Goal: Information Seeking & Learning: Understand process/instructions

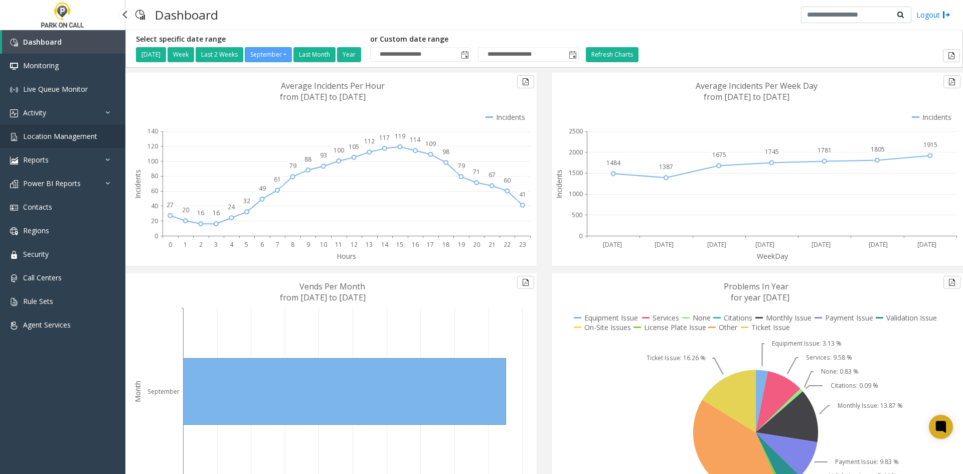
click at [115, 130] on link "Location Management" at bounding box center [62, 136] width 125 height 24
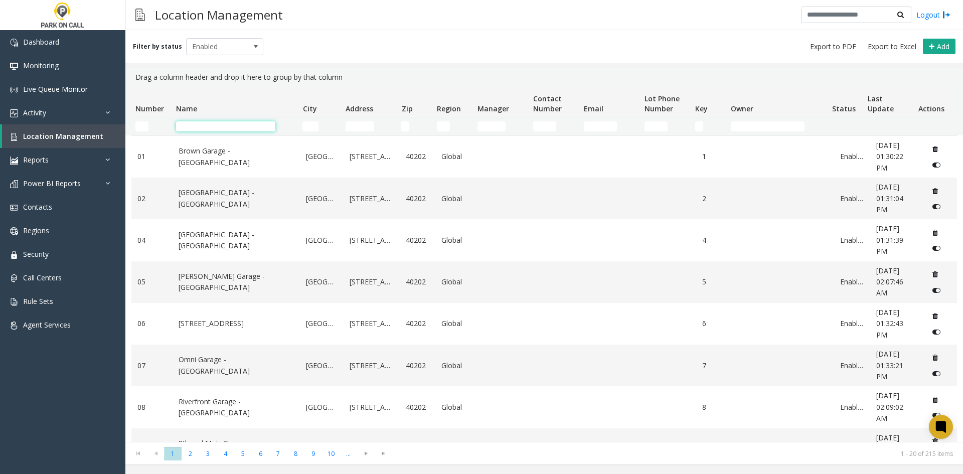
click at [199, 127] on input "Name Filter" at bounding box center [225, 126] width 99 height 10
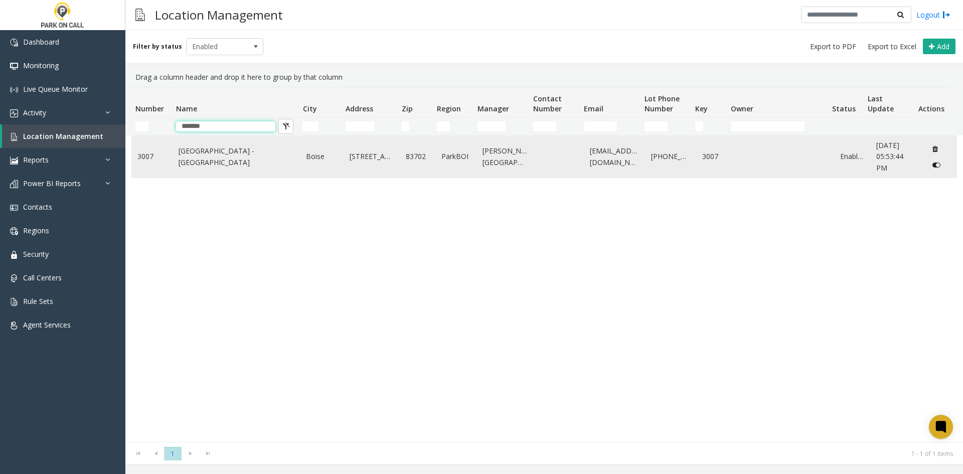
type input "*******"
click at [186, 168] on td "[GEOGRAPHIC_DATA] - [GEOGRAPHIC_DATA]" at bounding box center [237, 157] width 128 height 42
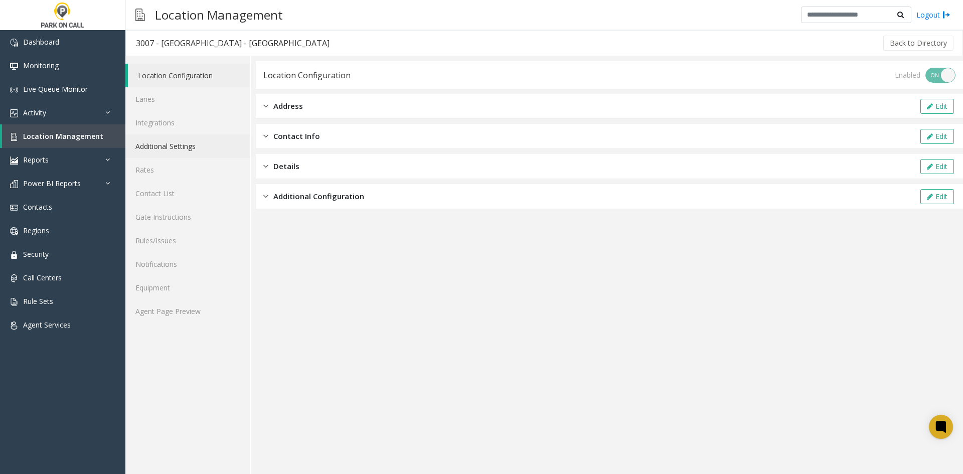
click at [176, 150] on link "Additional Settings" at bounding box center [187, 146] width 125 height 24
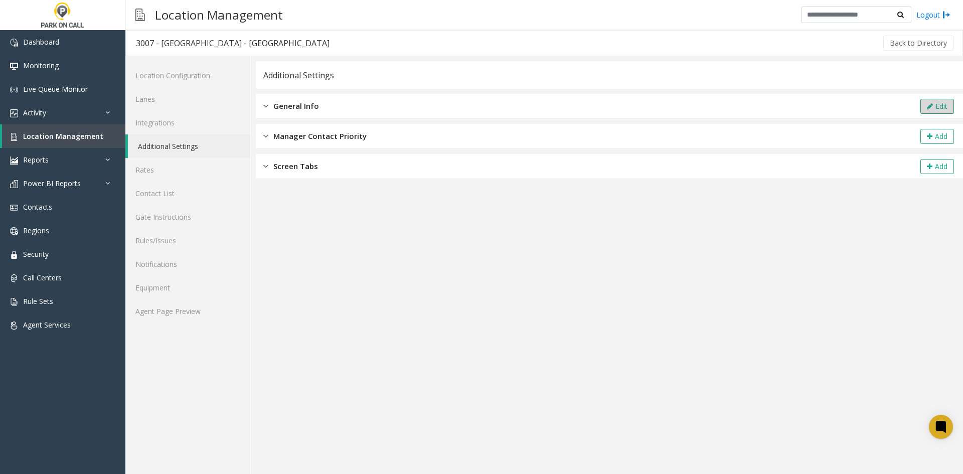
click at [923, 107] on button "Edit" at bounding box center [937, 106] width 34 height 15
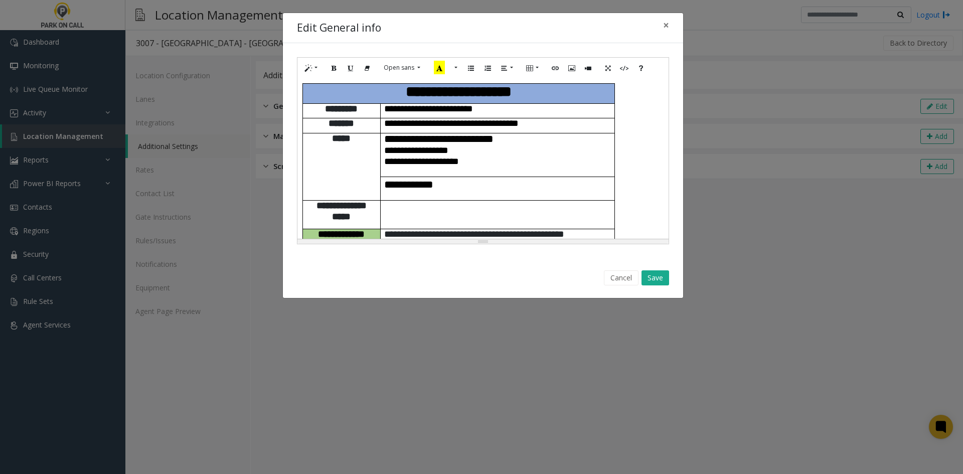
click at [459, 156] on span "**********" at bounding box center [421, 161] width 75 height 10
drag, startPoint x: 460, startPoint y: 148, endPoint x: 490, endPoint y: 152, distance: 30.4
click at [459, 156] on span "**********" at bounding box center [421, 161] width 75 height 10
paste div
click at [493, 133] on span "**********" at bounding box center [438, 138] width 109 height 11
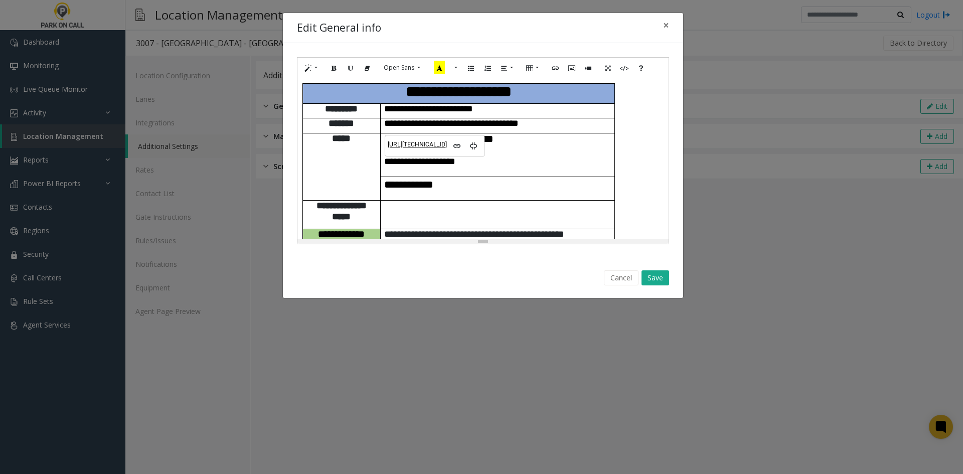
click at [428, 147] on link "[URL][TECHNICAL_ID]" at bounding box center [417, 144] width 59 height 9
click at [448, 145] on span "**********" at bounding box center [416, 150] width 64 height 10
copy span "********"
click at [433, 178] on span "**********" at bounding box center [408, 184] width 49 height 12
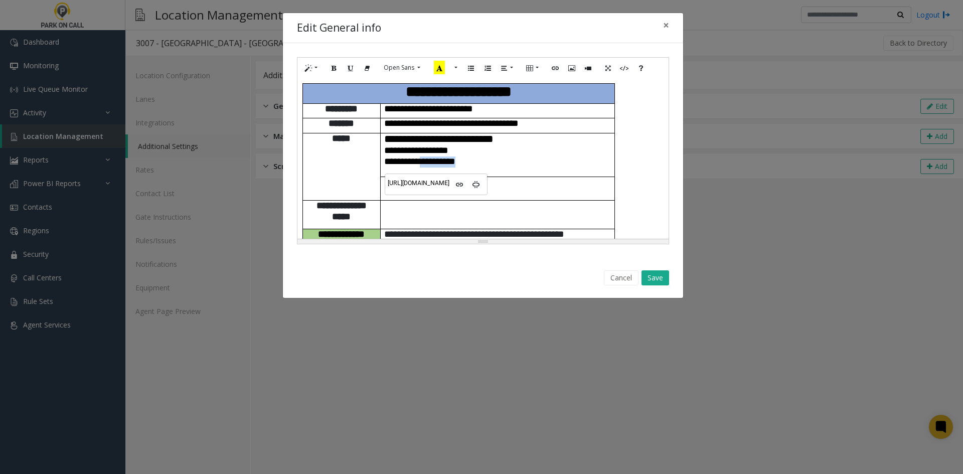
drag, startPoint x: 447, startPoint y: 156, endPoint x: 477, endPoint y: 145, distance: 32.4
click at [477, 156] on p "**********" at bounding box center [497, 161] width 227 height 11
copy span "**********"
click at [654, 284] on button "Save" at bounding box center [655, 277] width 28 height 15
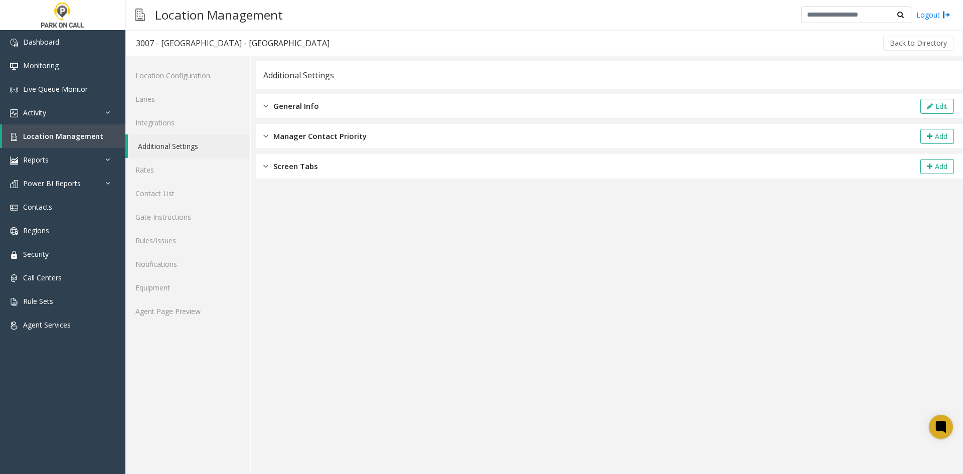
drag, startPoint x: 474, startPoint y: 446, endPoint x: 453, endPoint y: 425, distance: 29.4
click at [472, 446] on app-general-info "**********" at bounding box center [609, 267] width 707 height 413
click at [920, 107] on button "Edit" at bounding box center [937, 106] width 34 height 15
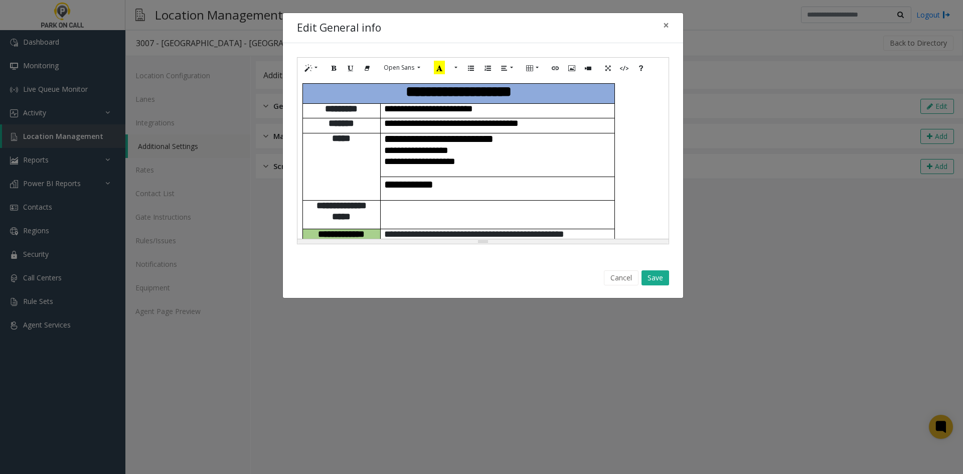
click at [588, 133] on p "**********" at bounding box center [497, 139] width 227 height 12
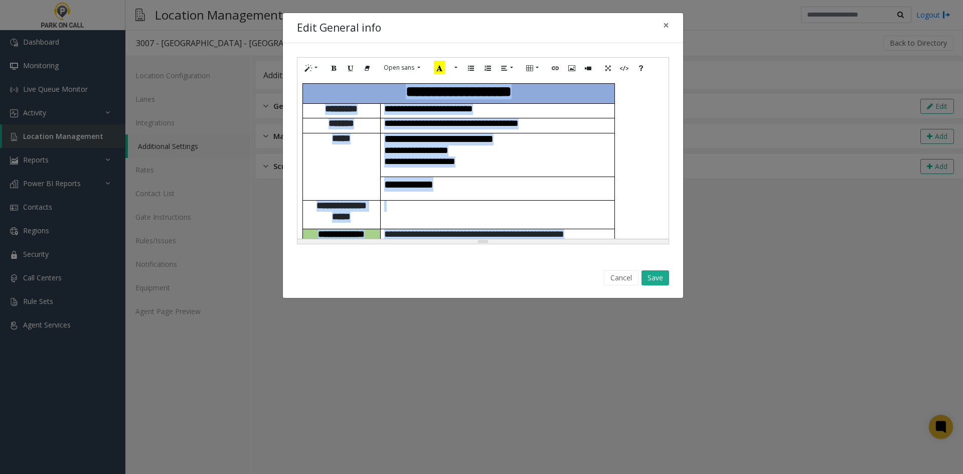
copy div "**********"
click at [651, 281] on button "Save" at bounding box center [655, 277] width 28 height 15
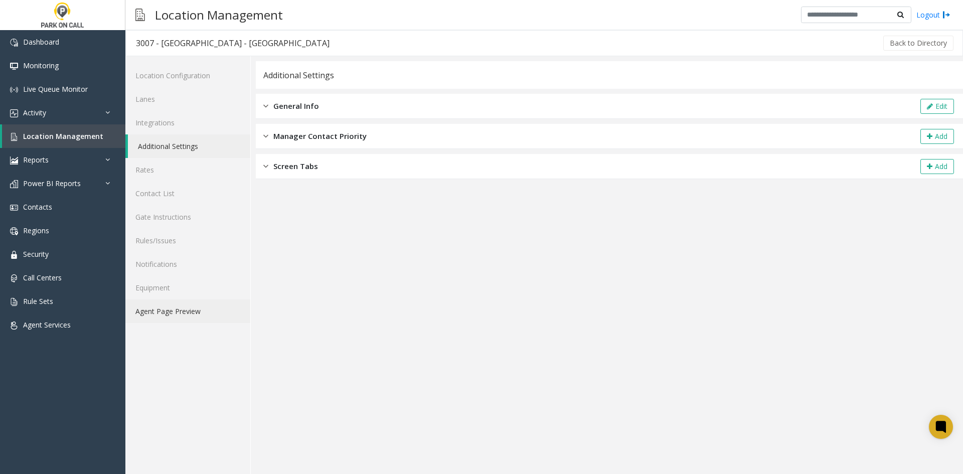
click at [153, 307] on link "Agent Page Preview" at bounding box center [187, 311] width 125 height 24
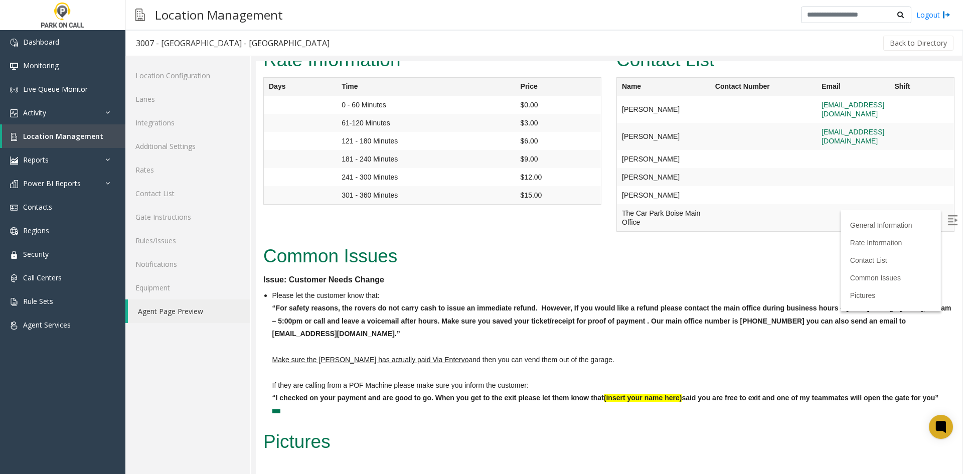
scroll to position [1922, 0]
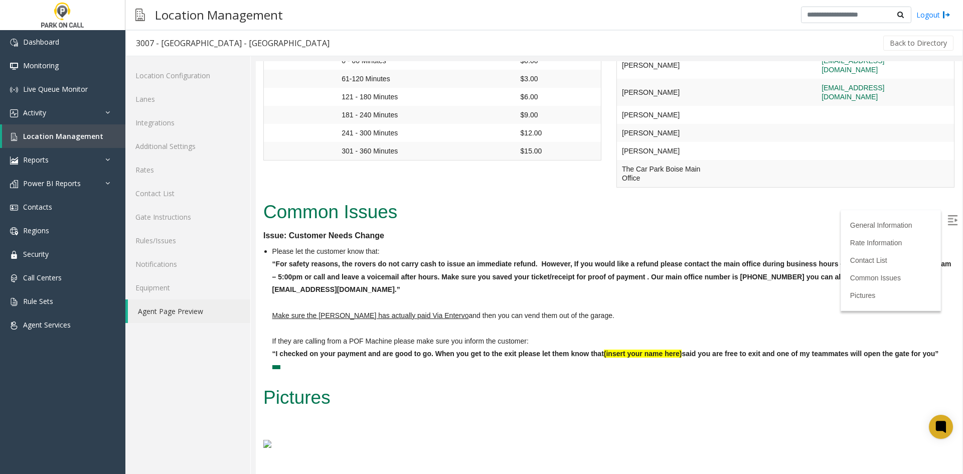
click at [149, 415] on div "Location Configuration Lanes Integrations Additional Settings Rates Contact Lis…" at bounding box center [187, 265] width 125 height 418
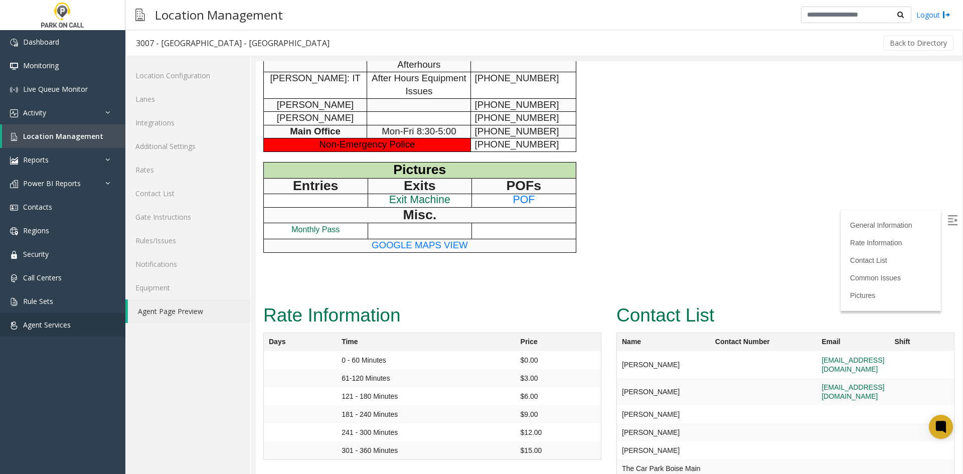
scroll to position [1521, 0]
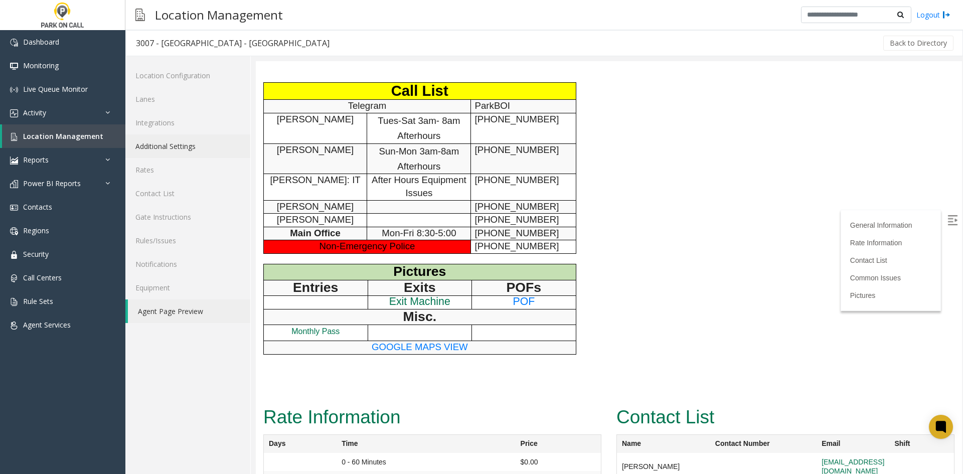
click at [211, 141] on link "Additional Settings" at bounding box center [187, 146] width 125 height 24
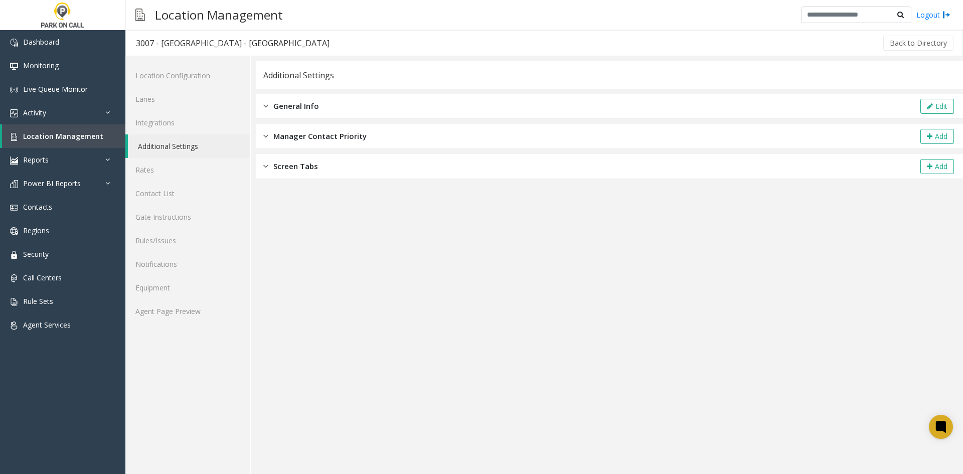
click at [935, 97] on div "General Info Edit" at bounding box center [609, 106] width 707 height 25
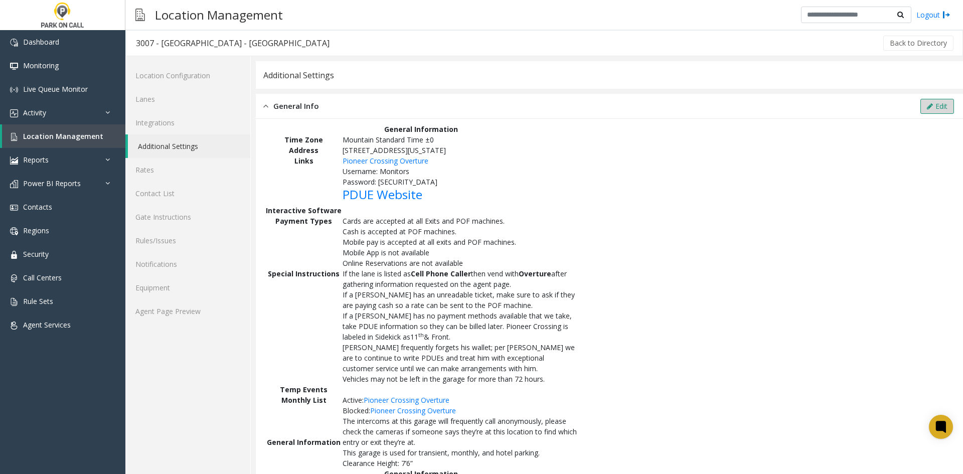
click at [935, 99] on button "Edit" at bounding box center [937, 106] width 34 height 15
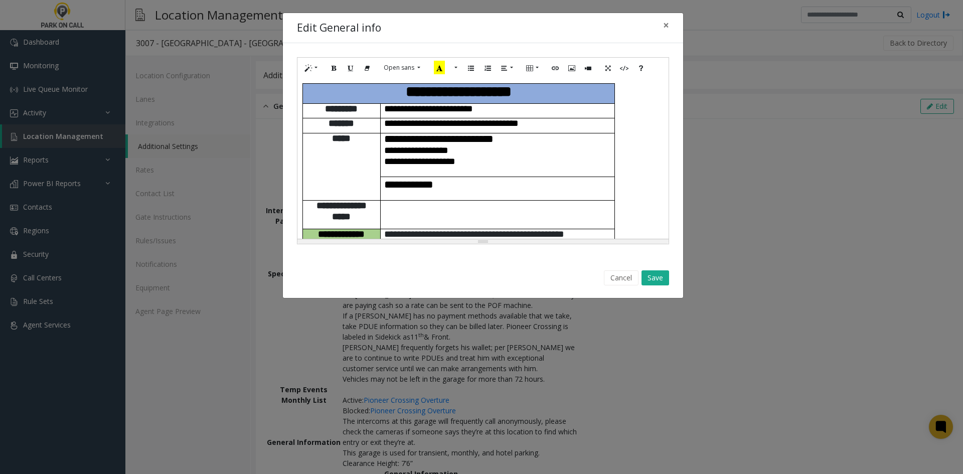
click at [425, 201] on p at bounding box center [497, 206] width 227 height 11
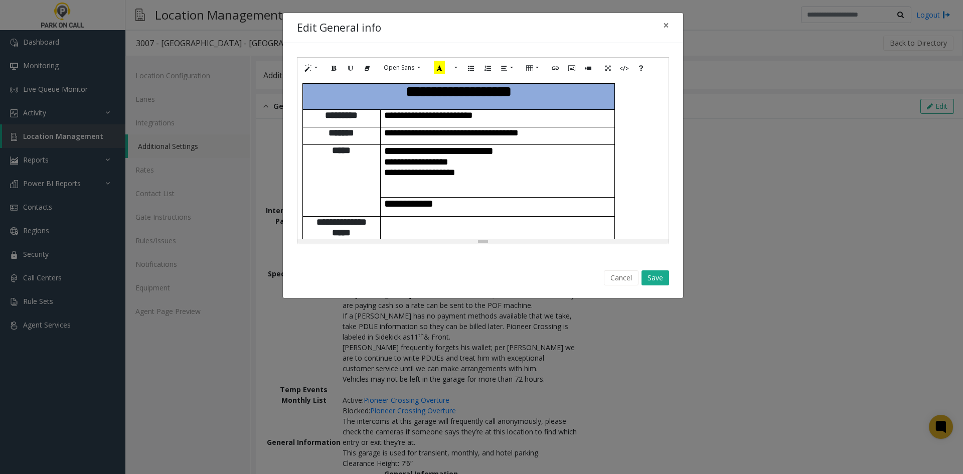
click at [649, 266] on div "Cancel Save" at bounding box center [483, 278] width 386 height 26
click at [649, 269] on div "Cancel Save" at bounding box center [483, 278] width 386 height 26
click at [650, 272] on button "Save" at bounding box center [655, 277] width 28 height 15
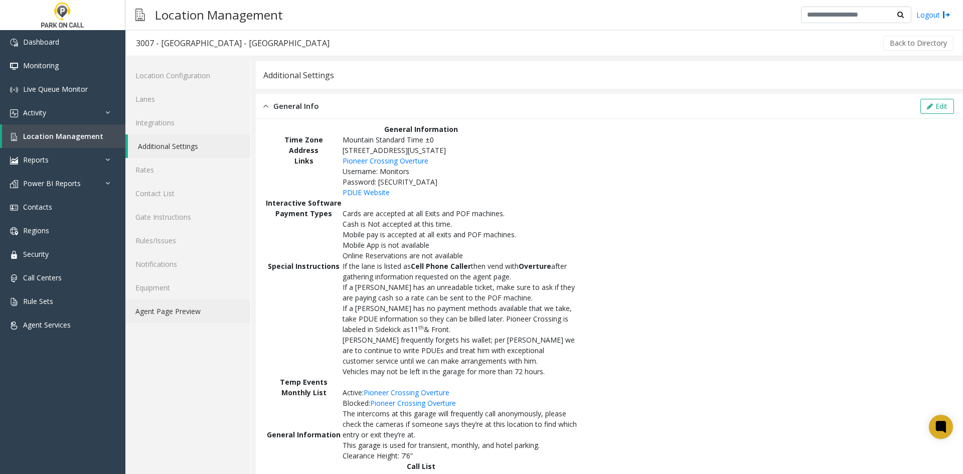
drag, startPoint x: 171, startPoint y: 309, endPoint x: 239, endPoint y: 295, distance: 69.1
click at [172, 309] on link "Agent Page Preview" at bounding box center [187, 311] width 125 height 24
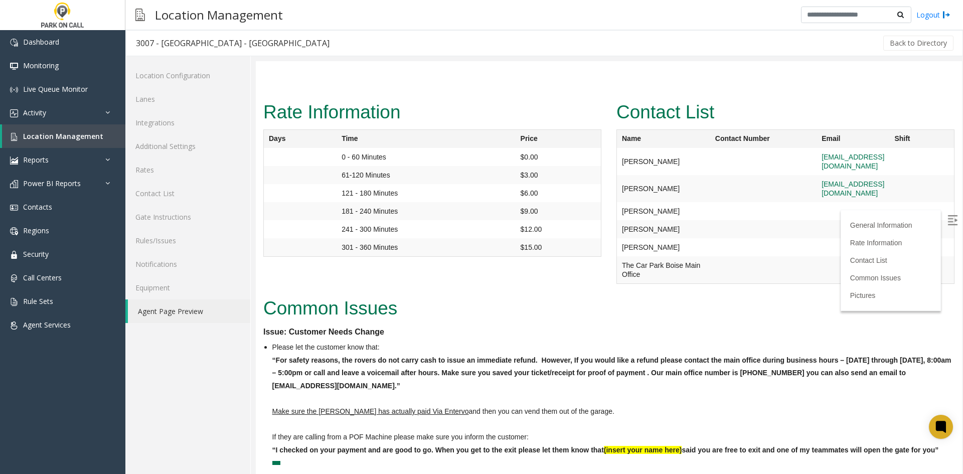
scroll to position [838, 0]
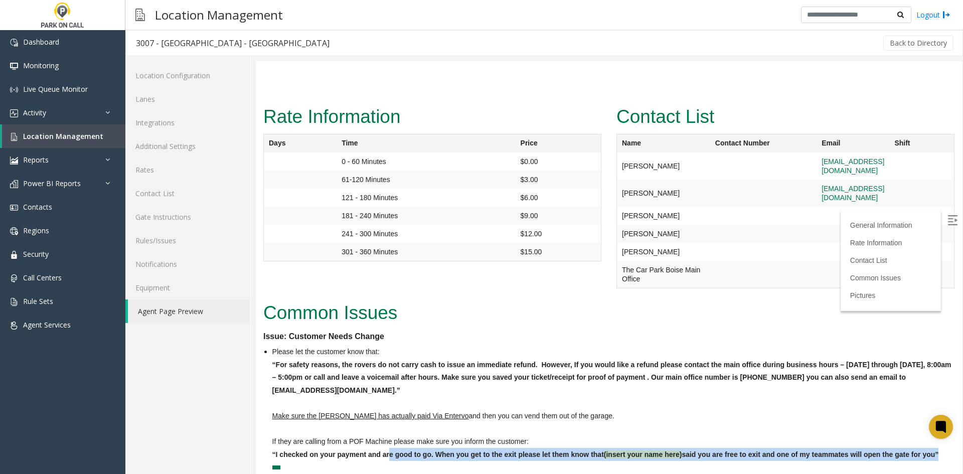
drag, startPoint x: 489, startPoint y: 414, endPoint x: 388, endPoint y: 400, distance: 102.2
click at [388, 400] on li "Please let the customer know that: “For safety reasons, the rovers do not carry…" at bounding box center [613, 409] width 682 height 128
click at [388, 448] on p "“I checked on your payment and are good to go. When you get to the exit please …" at bounding box center [613, 454] width 682 height 13
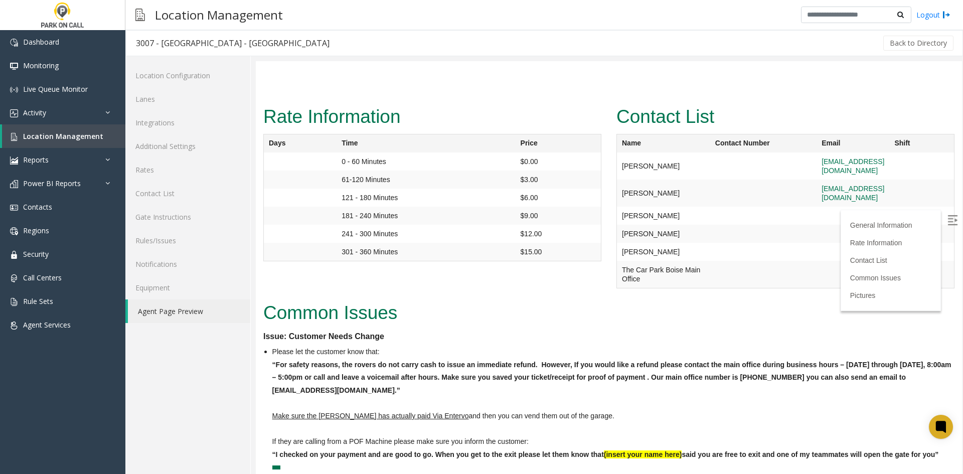
click at [278, 421] on li "Please let the customer know that: “For safety reasons, the rovers do not carry…" at bounding box center [613, 409] width 682 height 128
drag, startPoint x: 278, startPoint y: 421, endPoint x: 332, endPoint y: 432, distance: 55.2
click at [332, 432] on div "Common Issues Issue: Customer Needs Change Please let the customer know that: “…" at bounding box center [609, 390] width 706 height 185
drag, startPoint x: 365, startPoint y: 405, endPoint x: 351, endPoint y: 395, distance: 17.3
click at [353, 398] on li "Please let the customer know that: “For safety reasons, the rovers do not carry…" at bounding box center [613, 409] width 682 height 128
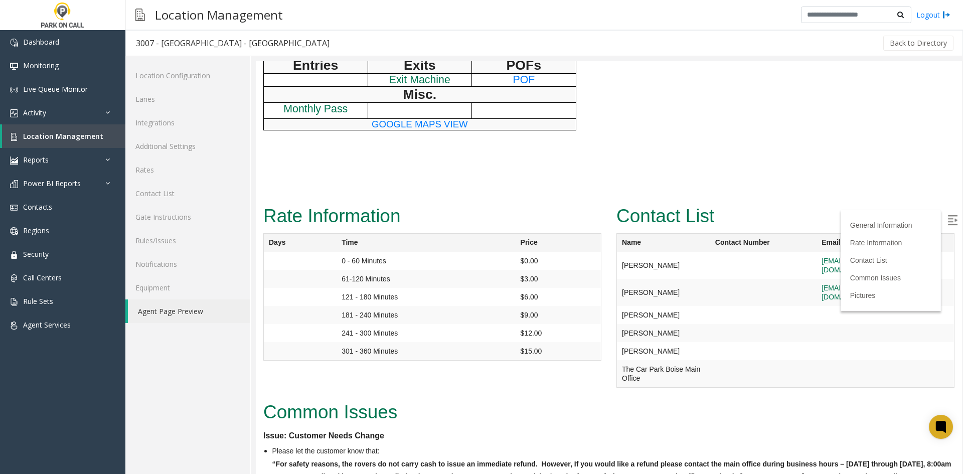
scroll to position [738, 0]
click at [349, 430] on dt "Issue: Customer Needs Change" at bounding box center [608, 436] width 691 height 13
drag, startPoint x: 349, startPoint y: 386, endPoint x: 352, endPoint y: 392, distance: 6.1
click at [352, 430] on dt "Issue: Customer Needs Change" at bounding box center [608, 436] width 691 height 13
click at [350, 430] on dt "Issue: Customer Needs Change" at bounding box center [608, 436] width 691 height 13
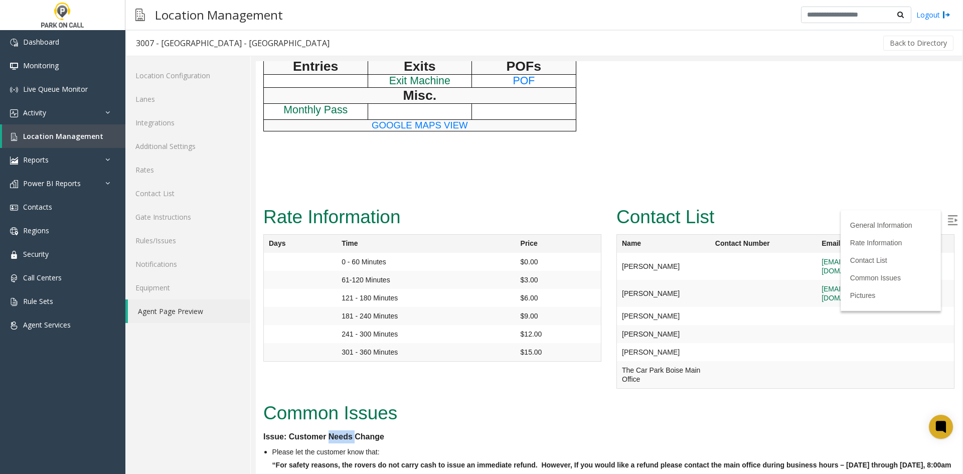
click at [350, 430] on dt "Issue: Customer Needs Change" at bounding box center [608, 436] width 691 height 13
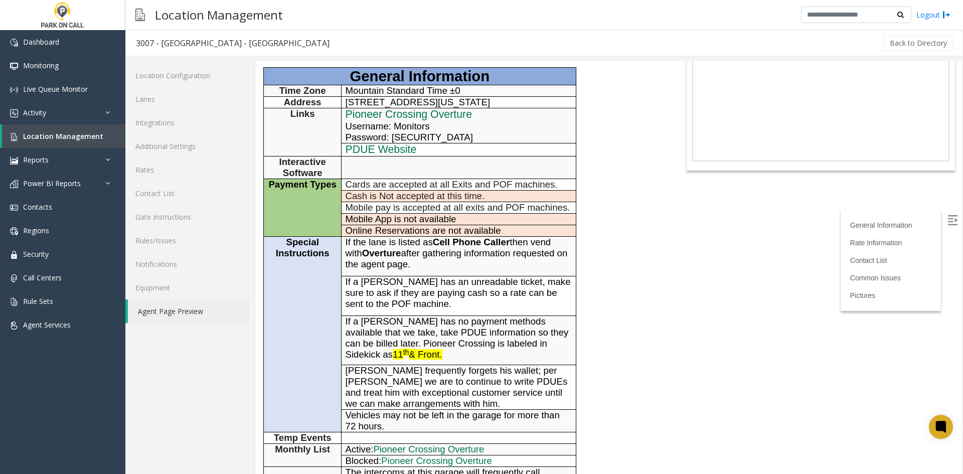
scroll to position [0, 0]
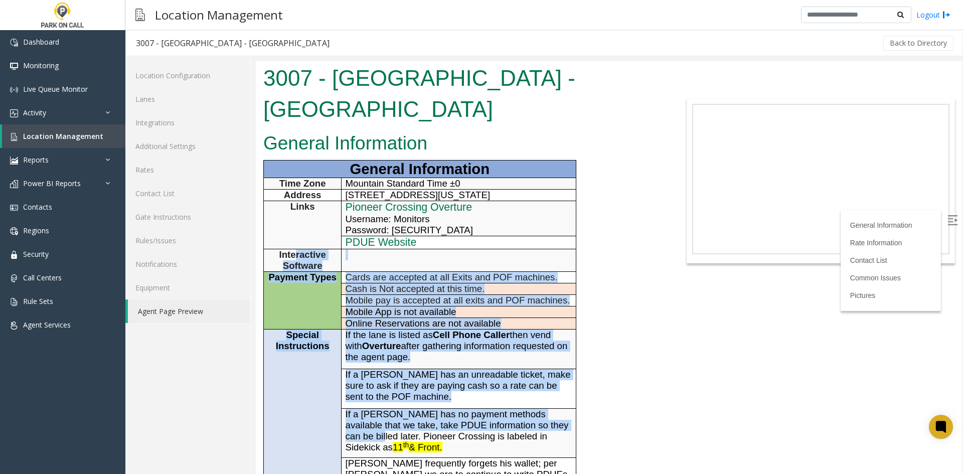
drag, startPoint x: 298, startPoint y: 264, endPoint x: 355, endPoint y: 403, distance: 150.3
click at [355, 402] on tbody "General Information Time Zone Mountain Standard Time ±0 Address [STREET_ADDRESS…" at bounding box center [420, 398] width 312 height 477
click at [357, 409] on span "If a [PERSON_NAME] has no payment methods available that we take, take PDUE inf…" at bounding box center [457, 431] width 223 height 44
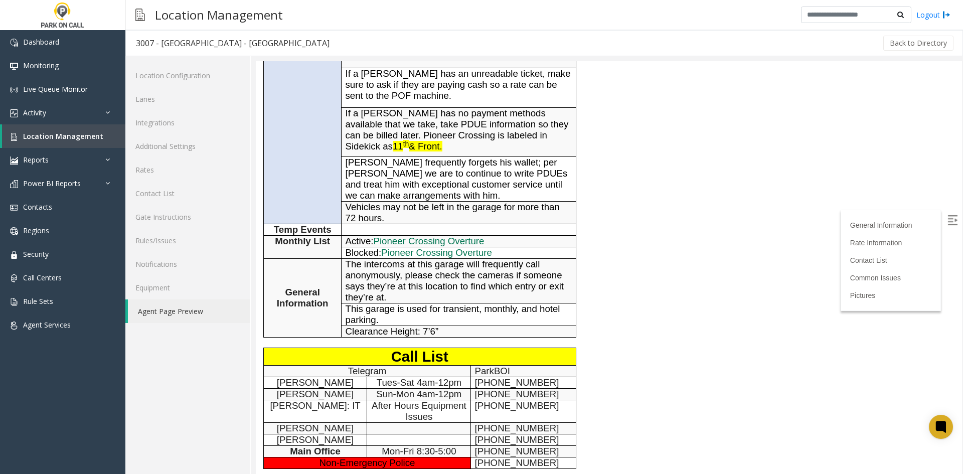
click at [441, 389] on span "Sun-Mon 4am-12pm" at bounding box center [418, 394] width 85 height 11
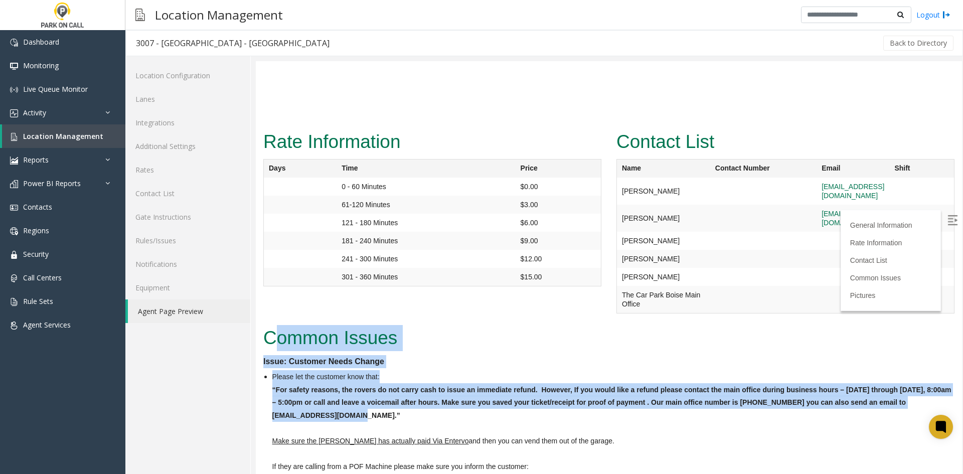
drag, startPoint x: 317, startPoint y: 305, endPoint x: 270, endPoint y: 293, distance: 48.7
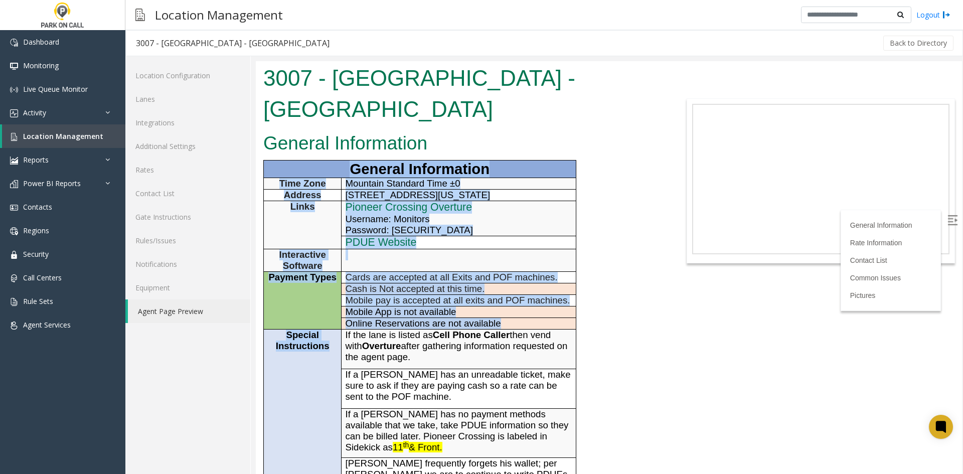
drag, startPoint x: 532, startPoint y: 145, endPoint x: 329, endPoint y: 354, distance: 290.5
click at [329, 354] on td "Special Instructions" at bounding box center [303, 426] width 78 height 195
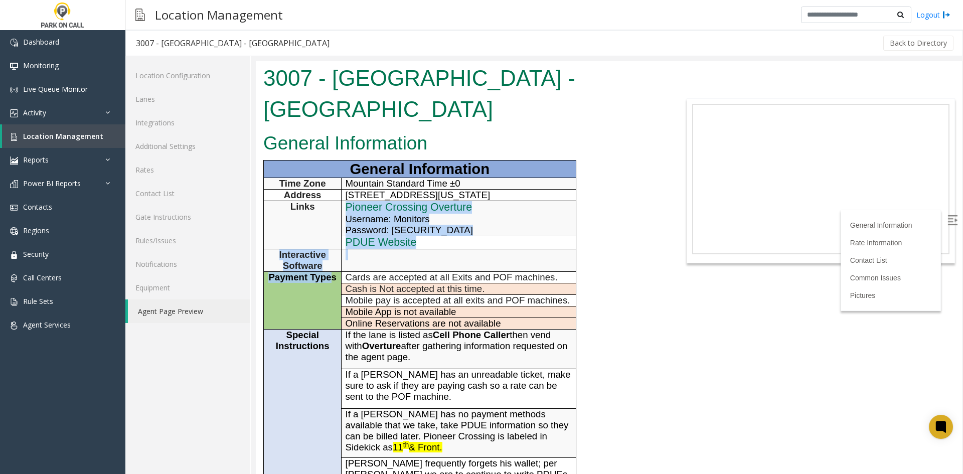
drag, startPoint x: 326, startPoint y: 202, endPoint x: 333, endPoint y: 284, distance: 82.5
click at [333, 284] on tbody "General Information Time Zone Mountain Standard Time ±0 Address [STREET_ADDRESS…" at bounding box center [420, 398] width 312 height 477
click at [333, 284] on td "Payment Types" at bounding box center [303, 301] width 78 height 58
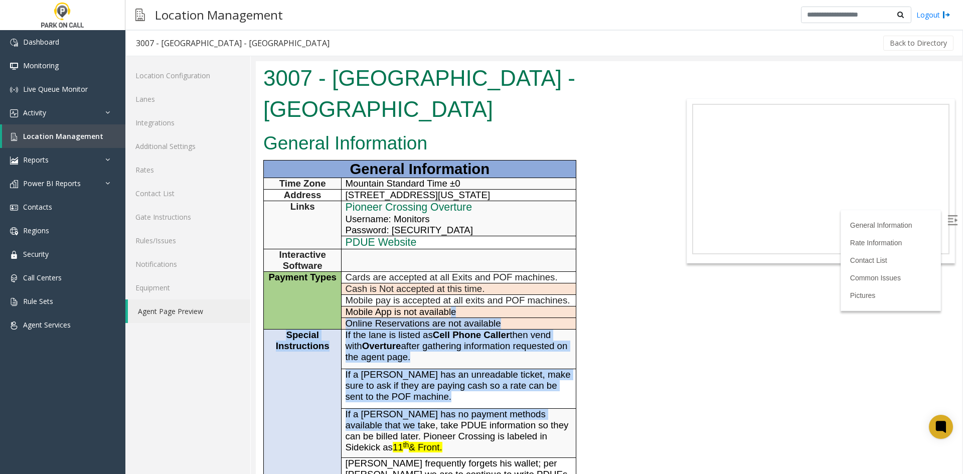
drag, startPoint x: 451, startPoint y: 279, endPoint x: 378, endPoint y: 396, distance: 138.6
click at [378, 396] on tbody "General Information Time Zone Mountain Standard Time ±0 Address [STREET_ADDRESS…" at bounding box center [420, 398] width 312 height 477
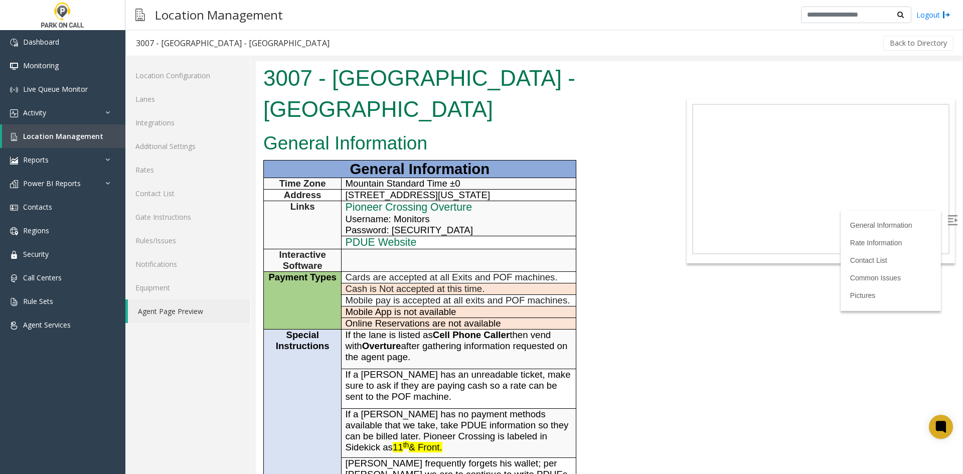
click at [384, 409] on span "If a [PERSON_NAME] has no payment methods available that we take, take PDUE inf…" at bounding box center [457, 431] width 223 height 44
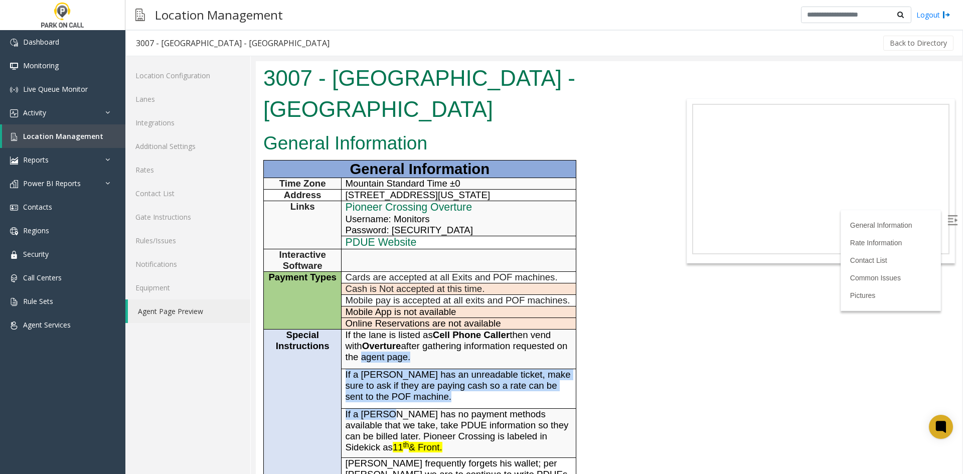
drag, startPoint x: 389, startPoint y: 385, endPoint x: 368, endPoint y: 332, distance: 57.5
click at [368, 332] on tbody "General Information Time Zone Mountain Standard Time ±0 Address [STREET_ADDRESS…" at bounding box center [420, 398] width 312 height 477
click at [368, 331] on p "If the lane is listed as Cell Phone Caller then vend with Overture after gather…" at bounding box center [459, 345] width 227 height 33
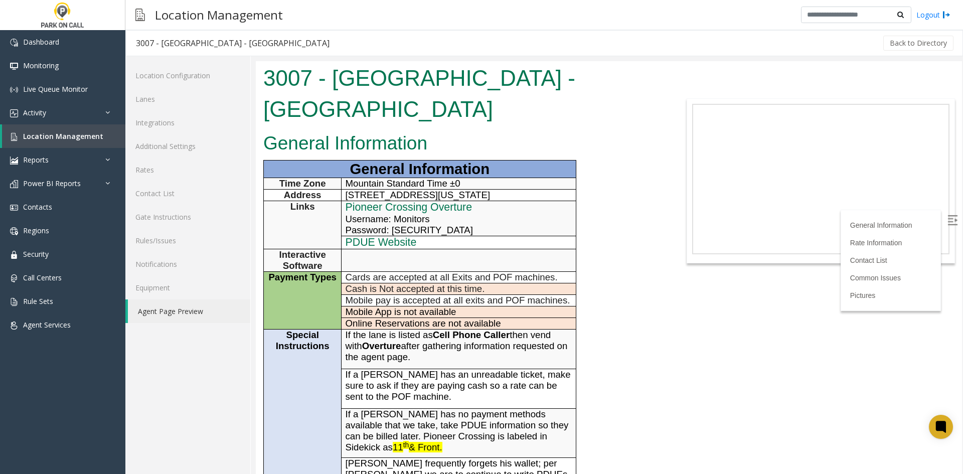
click at [346, 329] on span "If the lane is listed as Cell Phone Caller then vend with Overture after gather…" at bounding box center [457, 345] width 222 height 33
drag, startPoint x: 346, startPoint y: 310, endPoint x: 394, endPoint y: 330, distance: 51.5
click at [394, 330] on span "If the lane is listed as Cell Phone Caller then vend with Overture after gather…" at bounding box center [457, 345] width 222 height 33
drag, startPoint x: 390, startPoint y: 324, endPoint x: 366, endPoint y: 317, distance: 25.1
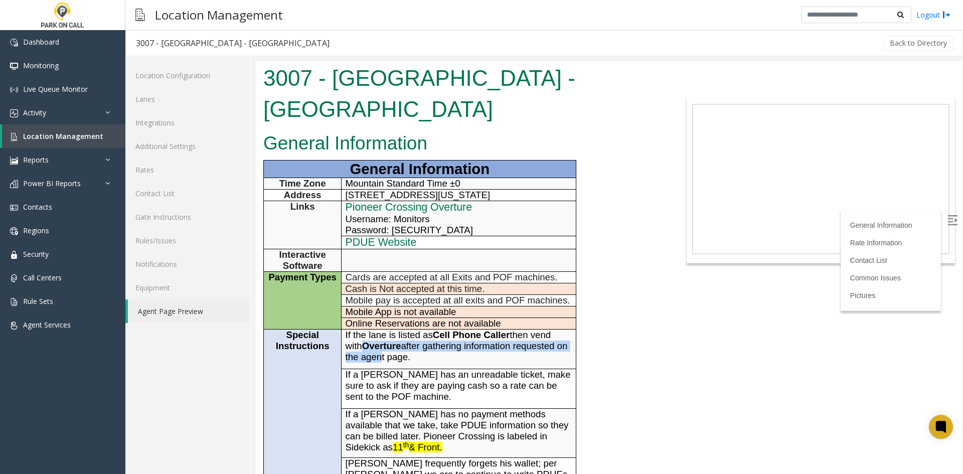
click at [366, 329] on span "If the lane is listed as Cell Phone Caller then vend with Overture after gather…" at bounding box center [457, 345] width 222 height 33
click at [366, 341] on b "Overture" at bounding box center [381, 346] width 39 height 11
drag, startPoint x: 366, startPoint y: 317, endPoint x: 391, endPoint y: 329, distance: 27.4
click at [391, 329] on span "If the lane is listed as Cell Phone Caller then vend with Overture after gather…" at bounding box center [457, 345] width 222 height 33
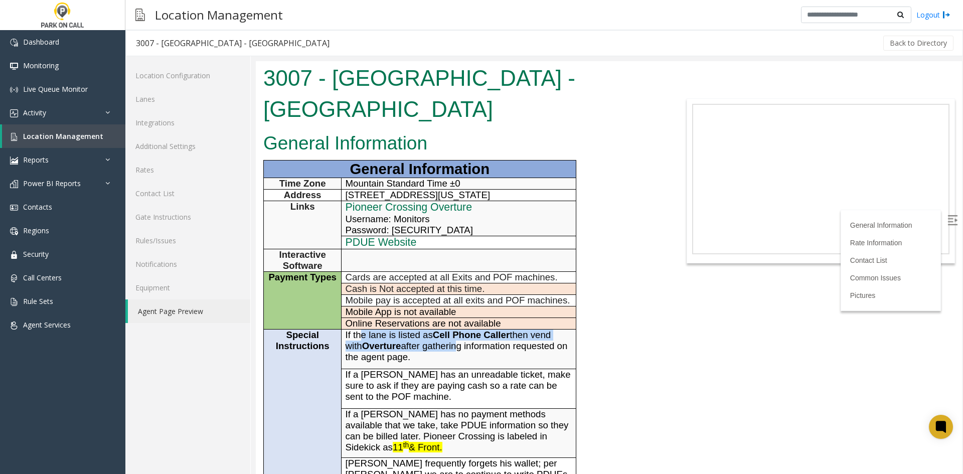
drag, startPoint x: 458, startPoint y: 320, endPoint x: 359, endPoint y: 306, distance: 100.4
click at [359, 329] on p "If the lane is listed as Cell Phone Caller then vend with Overture after gather…" at bounding box center [459, 345] width 227 height 33
click at [359, 329] on span "If the lane is listed as Cell Phone Caller then vend with Overture after gather…" at bounding box center [457, 345] width 222 height 33
drag, startPoint x: 359, startPoint y: 306, endPoint x: 561, endPoint y: 304, distance: 201.6
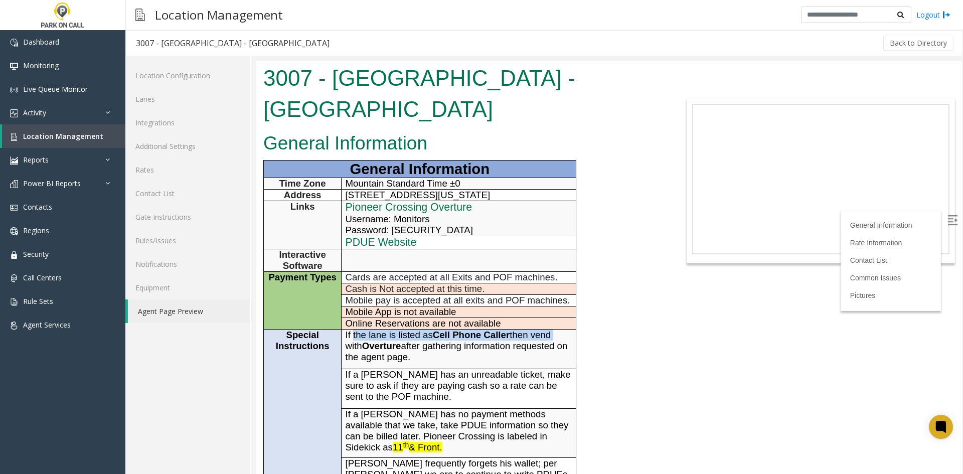
click at [561, 329] on p "If the lane is listed as Cell Phone Caller then vend with Overture after gather…" at bounding box center [459, 345] width 227 height 33
click at [552, 329] on span "If the lane is listed as Cell Phone Caller then vend with Overture after gather…" at bounding box center [457, 345] width 222 height 33
drag, startPoint x: 552, startPoint y: 316, endPoint x: 350, endPoint y: 319, distance: 201.6
click at [350, 329] on span "If the lane is listed as Cell Phone Caller then vend with Overture after gather…" at bounding box center [457, 345] width 222 height 33
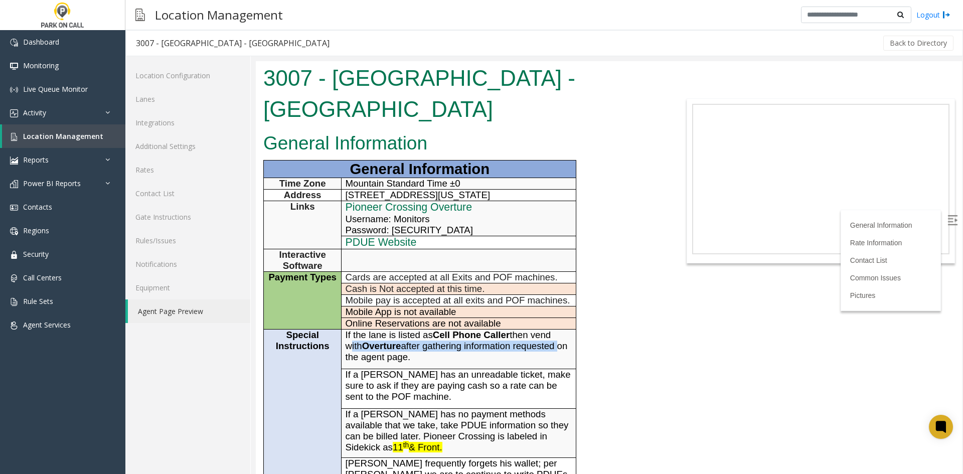
drag, startPoint x: 350, startPoint y: 319, endPoint x: 568, endPoint y: 297, distance: 219.3
click at [568, 297] on tbody "General Information Time Zone Mountain Standard Time ±0 Address [STREET_ADDRESS…" at bounding box center [420, 398] width 312 height 477
click at [568, 318] on p "Online Reservations are not available" at bounding box center [459, 323] width 227 height 11
click at [520, 329] on span "If the lane is listed as Cell Phone Caller then vend with Overture after gather…" at bounding box center [457, 345] width 222 height 33
drag, startPoint x: 520, startPoint y: 312, endPoint x: 348, endPoint y: 316, distance: 171.6
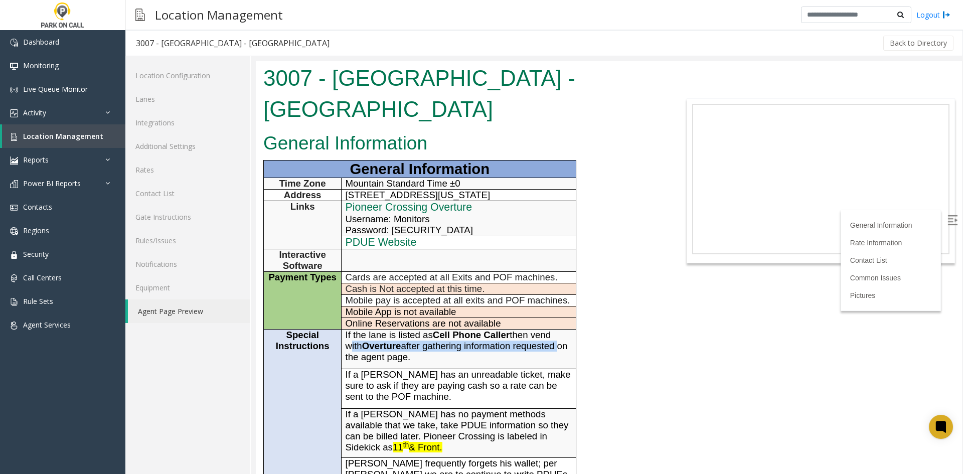
click at [348, 329] on span "If the lane is listed as Cell Phone Caller then vend with Overture after gather…" at bounding box center [457, 345] width 222 height 33
drag, startPoint x: 348, startPoint y: 316, endPoint x: 563, endPoint y: 314, distance: 214.7
click at [563, 329] on p "If the lane is listed as Cell Phone Caller then vend with Overture after gather…" at bounding box center [459, 345] width 227 height 33
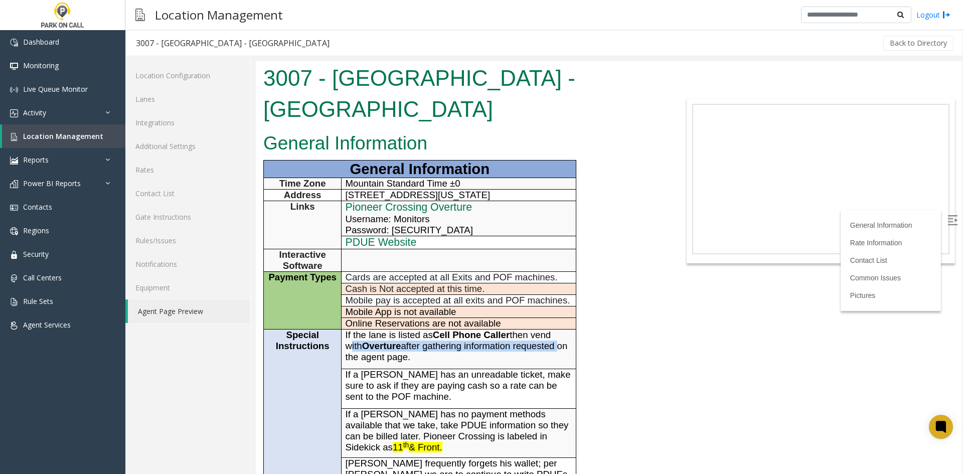
drag, startPoint x: 563, startPoint y: 314, endPoint x: 360, endPoint y: 312, distance: 202.6
click at [360, 329] on p "If the lane is listed as Cell Phone Caller then vend with Overture after gather…" at bounding box center [459, 345] width 227 height 33
click at [357, 329] on span "If the lane is listed as Cell Phone Caller then vend with Overture after gather…" at bounding box center [457, 345] width 222 height 33
drag, startPoint x: 356, startPoint y: 312, endPoint x: 557, endPoint y: 320, distance: 201.3
click at [557, 329] on p "If the lane is listed as Cell Phone Caller then vend with Overture after gather…" at bounding box center [459, 345] width 227 height 33
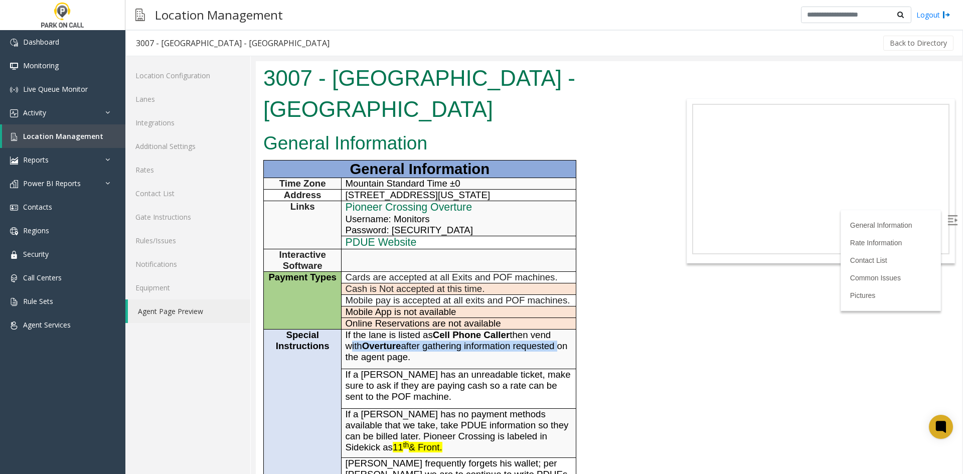
click at [556, 329] on span "If the lane is listed as Cell Phone Caller then vend with Overture after gather…" at bounding box center [457, 345] width 222 height 33
drag, startPoint x: 556, startPoint y: 317, endPoint x: 350, endPoint y: 317, distance: 206.1
click at [350, 329] on span "If the lane is listed as Cell Phone Caller then vend with Overture after gather…" at bounding box center [457, 345] width 222 height 33
drag, startPoint x: 350, startPoint y: 317, endPoint x: 549, endPoint y: 321, distance: 199.6
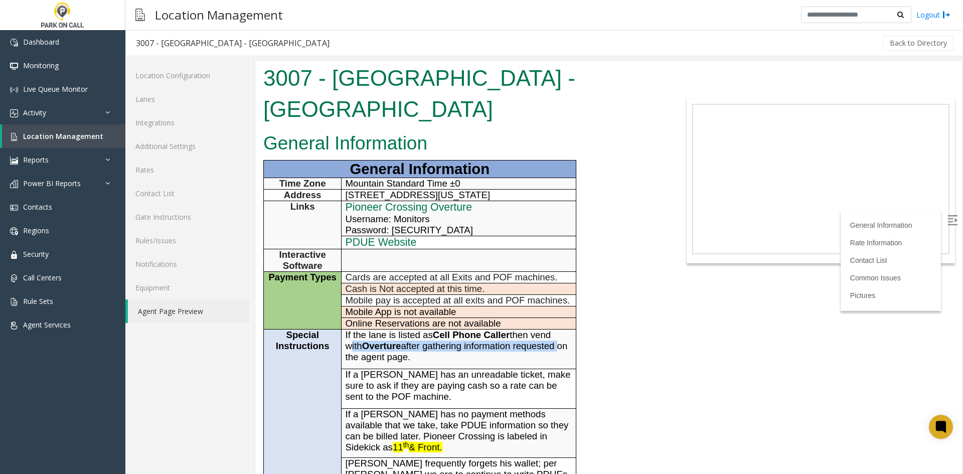
click at [549, 329] on p "If the lane is listed as Cell Phone Caller then vend with Overture after gather…" at bounding box center [459, 345] width 227 height 33
drag, startPoint x: 549, startPoint y: 321, endPoint x: 416, endPoint y: 315, distance: 133.0
click at [416, 329] on p "If the lane is listed as Cell Phone Caller then vend with Overture after gather…" at bounding box center [459, 345] width 227 height 33
click at [416, 329] on span "If the lane is listed as Cell Phone Caller then vend with Overture after gather…" at bounding box center [457, 345] width 222 height 33
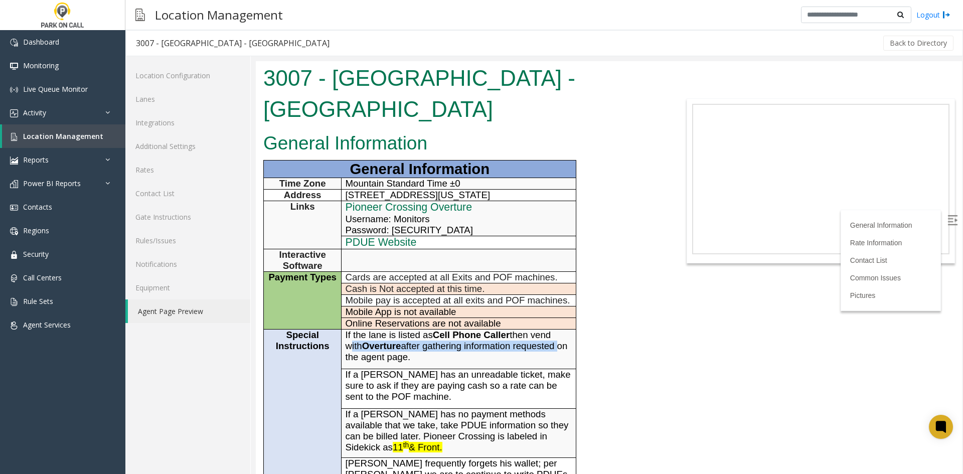
drag, startPoint x: 416, startPoint y: 315, endPoint x: 539, endPoint y: 322, distance: 123.0
click at [539, 329] on p "If the lane is listed as Cell Phone Caller then vend with Overture after gather…" at bounding box center [459, 345] width 227 height 33
drag, startPoint x: 539, startPoint y: 322, endPoint x: 364, endPoint y: 320, distance: 175.5
click at [364, 329] on p "If the lane is listed as Cell Phone Caller then vend with Overture after gather…" at bounding box center [459, 345] width 227 height 33
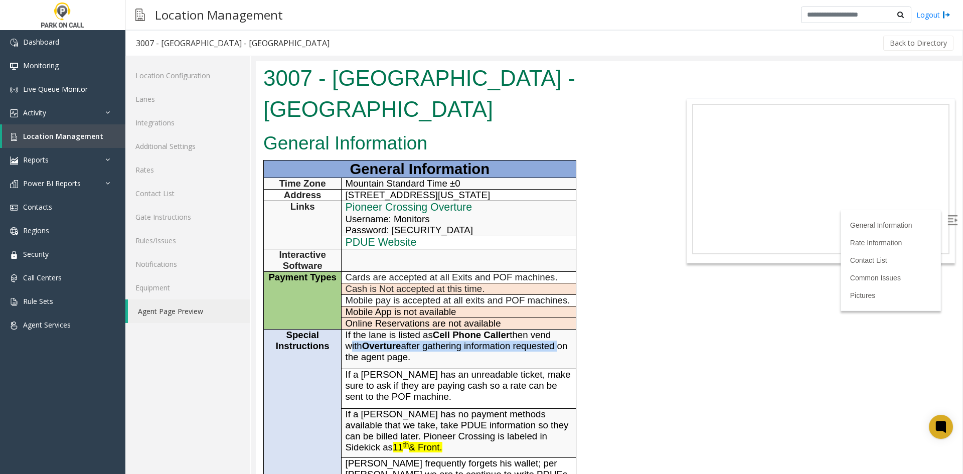
click at [364, 329] on span "If the lane is listed as Cell Phone Caller then vend with Overture after gather…" at bounding box center [457, 345] width 222 height 33
drag, startPoint x: 364, startPoint y: 320, endPoint x: 544, endPoint y: 313, distance: 180.2
click at [544, 329] on span "If the lane is listed as Cell Phone Caller then vend with Overture after gather…" at bounding box center [457, 345] width 222 height 33
drag, startPoint x: 544, startPoint y: 313, endPoint x: 344, endPoint y: 315, distance: 199.6
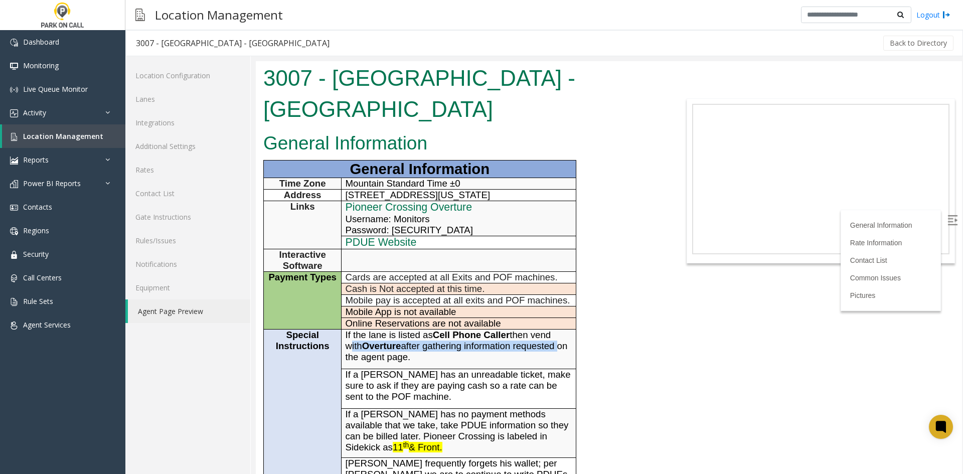
click at [344, 329] on td "If the lane is listed as Cell Phone Caller then vend with Overture after gather…" at bounding box center [459, 349] width 234 height 40
drag, startPoint x: 344, startPoint y: 315, endPoint x: 560, endPoint y: 304, distance: 216.0
click at [560, 329] on td "If the lane is listed as Cell Phone Caller then vend with Overture after gather…" at bounding box center [459, 349] width 234 height 40
click at [560, 329] on p "If the lane is listed as Cell Phone Caller then vend with Overture after gather…" at bounding box center [459, 345] width 227 height 33
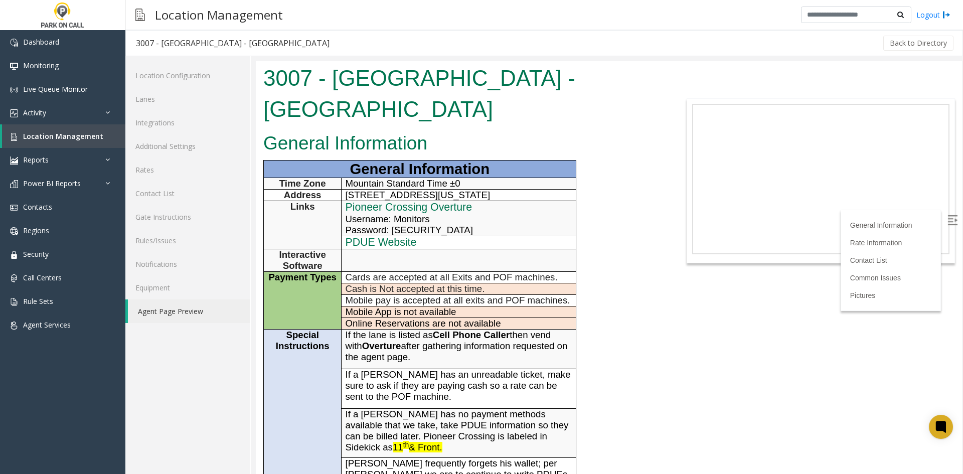
click at [553, 329] on span "If the lane is listed as Cell Phone Caller then vend with Overture after gather…" at bounding box center [457, 345] width 222 height 33
drag, startPoint x: 553, startPoint y: 304, endPoint x: 353, endPoint y: 330, distance: 202.2
click at [353, 330] on span "If the lane is listed as Cell Phone Caller then vend with Overture after gather…" at bounding box center [457, 345] width 222 height 33
click at [358, 329] on span "If the lane is listed as Cell Phone Caller then vend with Overture after gather…" at bounding box center [457, 345] width 222 height 33
drag, startPoint x: 358, startPoint y: 318, endPoint x: 559, endPoint y: 311, distance: 200.7
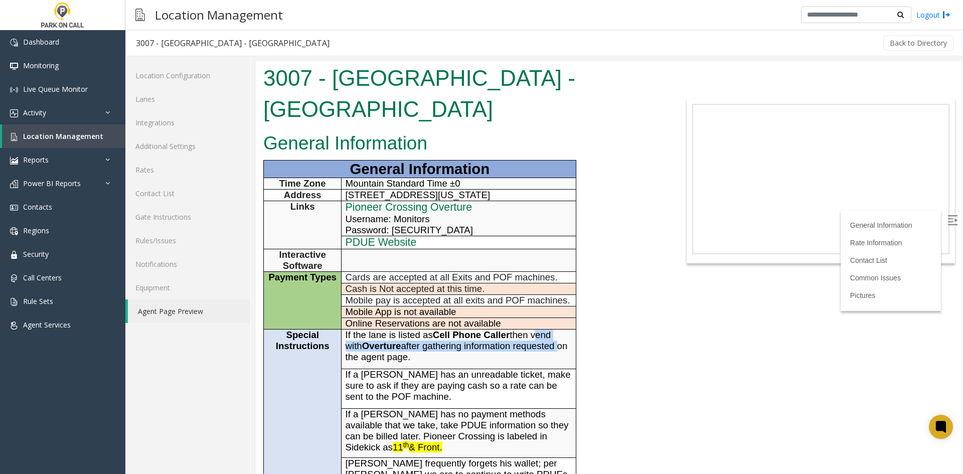
click at [559, 329] on span "If the lane is listed as Cell Phone Caller then vend with Overture after gather…" at bounding box center [457, 345] width 222 height 33
drag, startPoint x: 559, startPoint y: 311, endPoint x: 352, endPoint y: 317, distance: 206.7
click at [352, 329] on span "If the lane is listed as Cell Phone Caller then vend with Overture after gather…" at bounding box center [457, 345] width 222 height 33
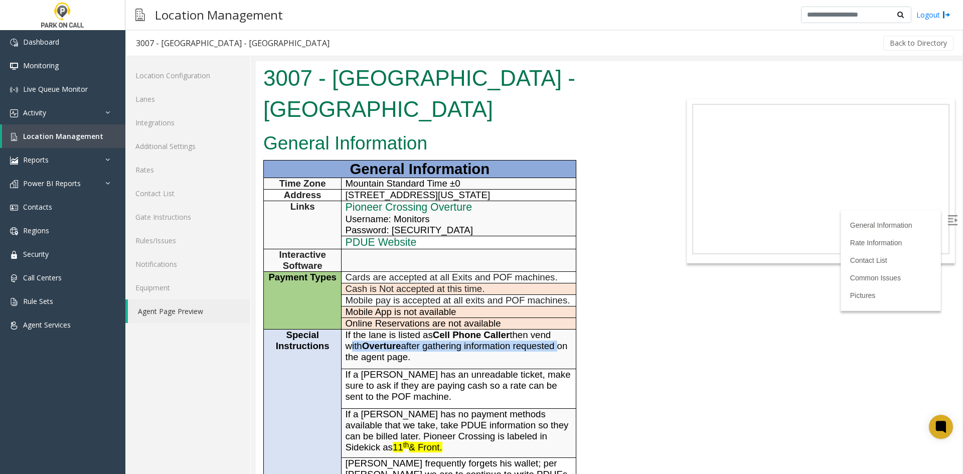
drag, startPoint x: 352, startPoint y: 317, endPoint x: 544, endPoint y: 316, distance: 191.6
click at [544, 329] on span "If the lane is listed as Cell Phone Caller then vend with Overture after gather…" at bounding box center [457, 345] width 222 height 33
drag, startPoint x: 544, startPoint y: 316, endPoint x: 364, endPoint y: 337, distance: 181.2
click at [364, 337] on td "If the lane is listed as Cell Phone Caller then vend with Overture after gather…" at bounding box center [459, 349] width 234 height 40
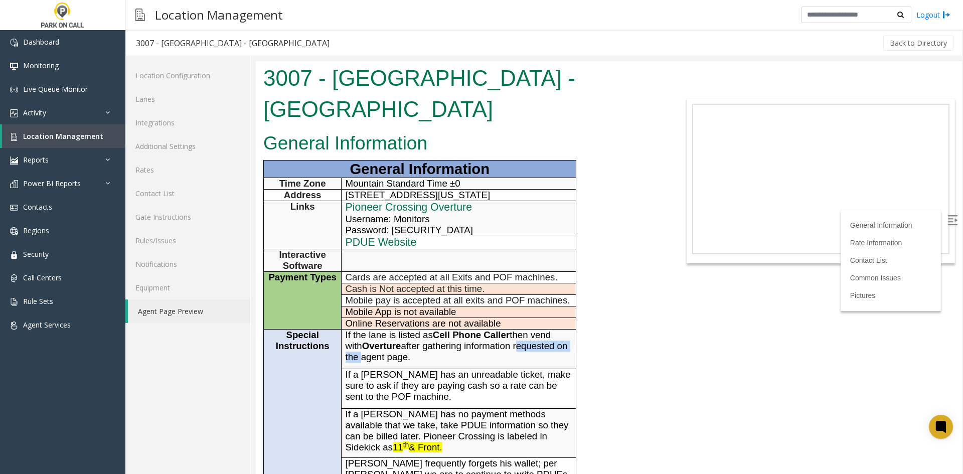
click at [364, 337] on td "If the lane is listed as Cell Phone Caller then vend with Overture after gather…" at bounding box center [459, 349] width 234 height 40
click at [357, 329] on span "If the lane is listed as Cell Phone Caller then vend with Overture after gather…" at bounding box center [457, 345] width 222 height 33
drag, startPoint x: 357, startPoint y: 315, endPoint x: 543, endPoint y: 314, distance: 186.1
click at [543, 329] on span "If the lane is listed as Cell Phone Caller then vend with Overture after gather…" at bounding box center [457, 345] width 222 height 33
click at [542, 329] on span "If the lane is listed as Cell Phone Caller then vend with Overture after gather…" at bounding box center [457, 345] width 222 height 33
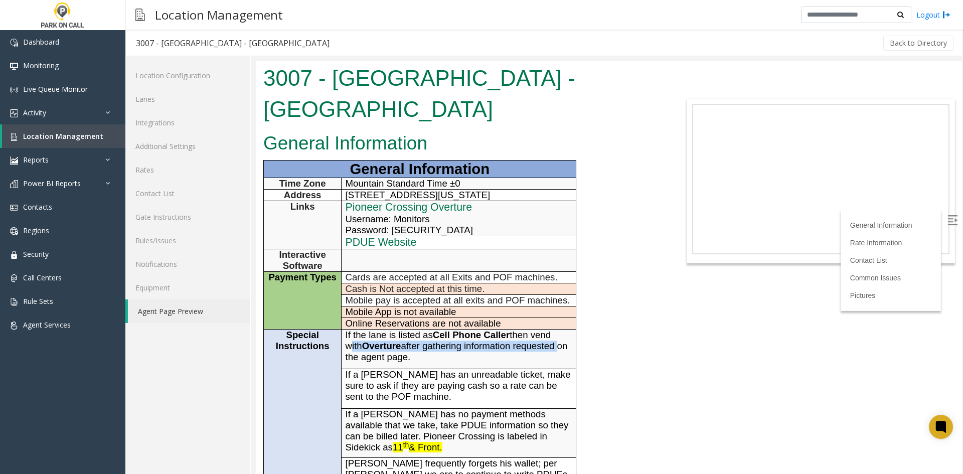
click at [354, 329] on span "If the lane is listed as Cell Phone Caller then vend with Overture after gather…" at bounding box center [457, 345] width 222 height 33
drag, startPoint x: 354, startPoint y: 320, endPoint x: 550, endPoint y: 314, distance: 195.7
click at [550, 329] on span "If the lane is listed as Cell Phone Caller then vend with Overture after gather…" at bounding box center [457, 345] width 222 height 33
click at [395, 341] on b "Overture" at bounding box center [381, 346] width 39 height 11
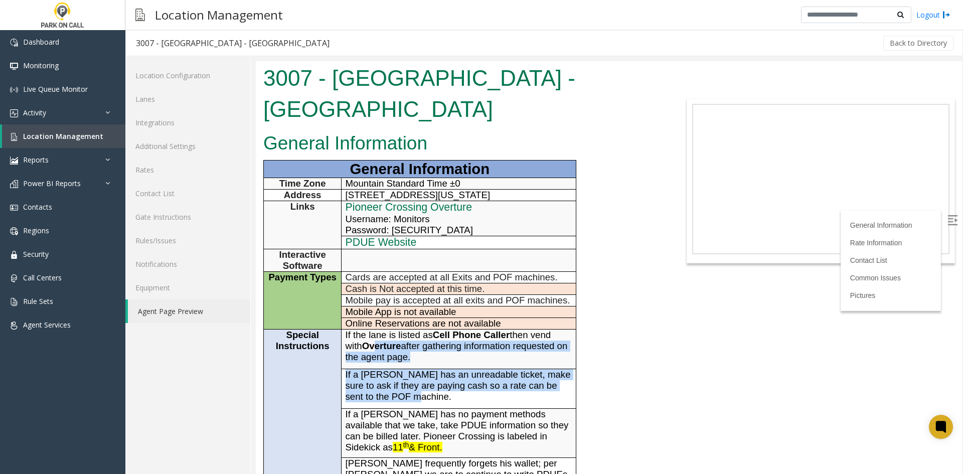
drag, startPoint x: 430, startPoint y: 373, endPoint x: 374, endPoint y: 316, distance: 79.8
click at [374, 316] on tbody "General Information Time Zone Mountain Standard Time ±0 Address [STREET_ADDRESS…" at bounding box center [420, 398] width 312 height 477
click at [373, 341] on b "Overture" at bounding box center [381, 346] width 39 height 11
